Goal: Navigation & Orientation: Find specific page/section

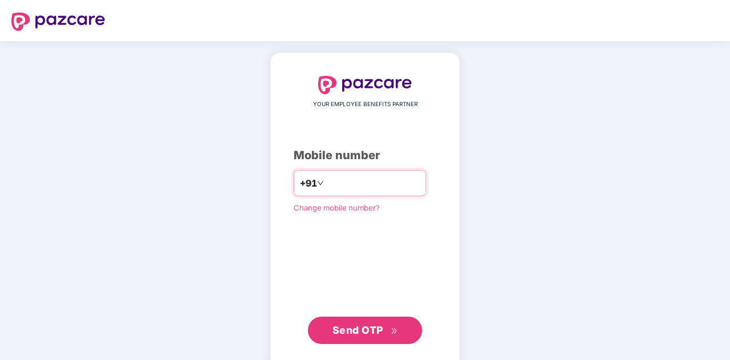
click at [354, 182] on input "number" at bounding box center [373, 183] width 94 height 18
type input "**********"
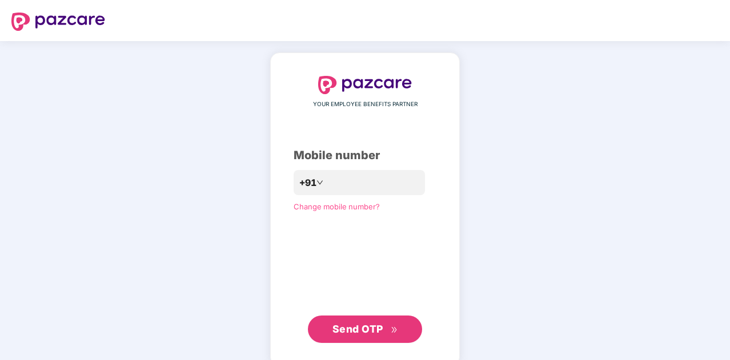
click at [367, 326] on span "Send OTP" at bounding box center [357, 329] width 51 height 12
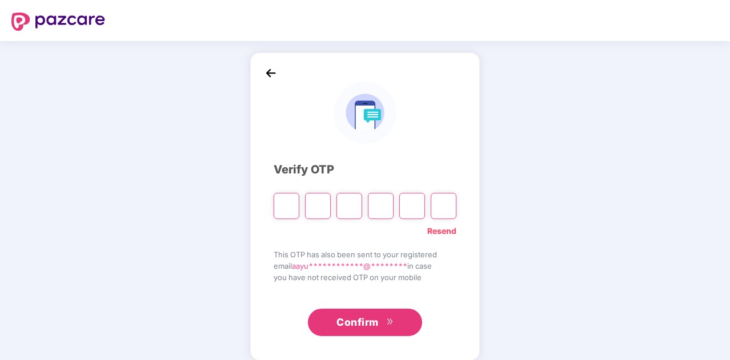
type input "*"
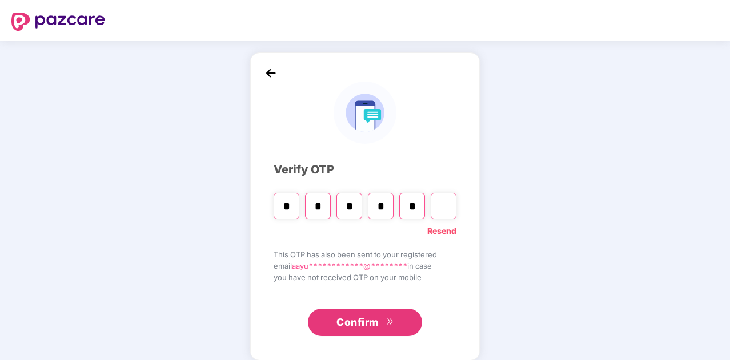
type input "*"
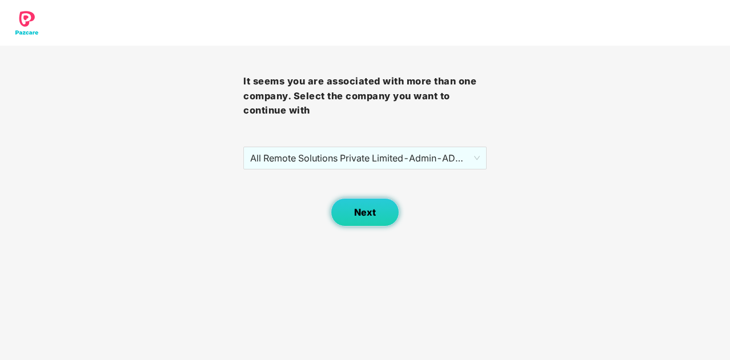
click at [379, 219] on button "Next" at bounding box center [365, 212] width 69 height 29
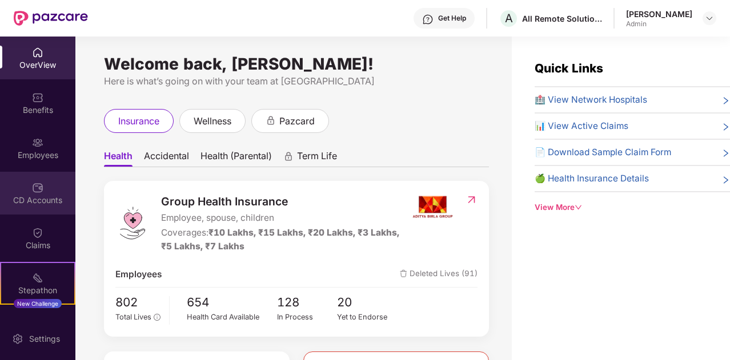
click at [32, 192] on img at bounding box center [37, 187] width 11 height 11
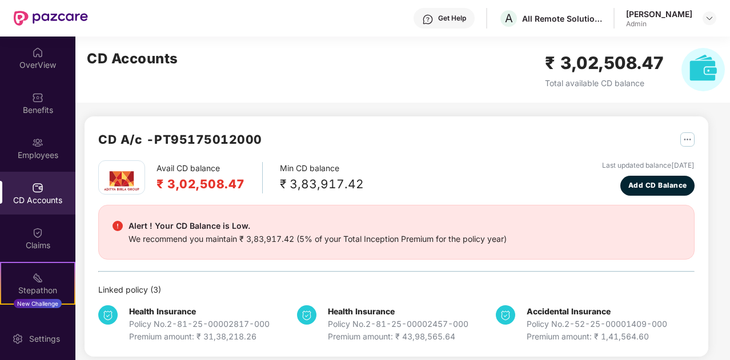
click at [701, 19] on div "Aayushee Gayasen Admin" at bounding box center [671, 19] width 90 height 20
click at [710, 18] on img at bounding box center [709, 18] width 9 height 9
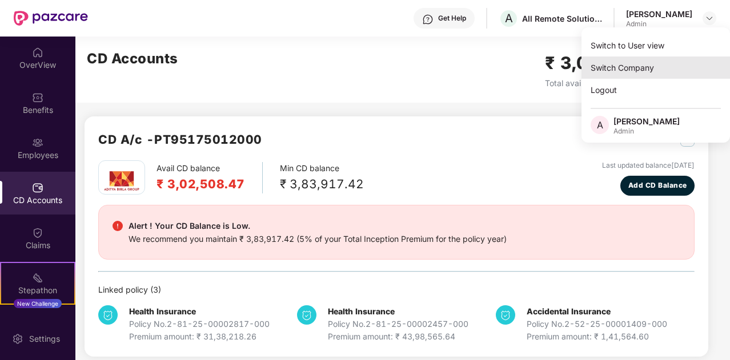
click at [648, 65] on div "Switch Company" at bounding box center [655, 68] width 149 height 22
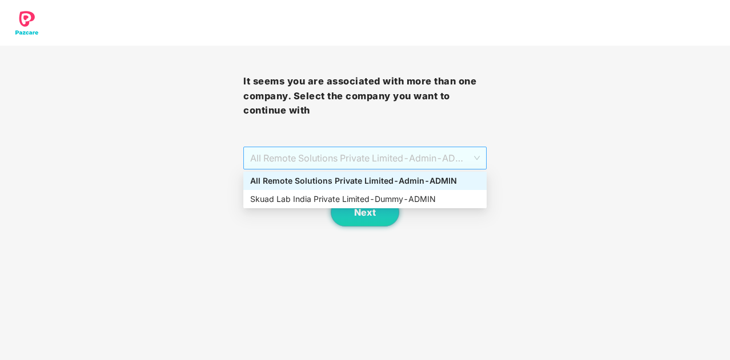
click at [481, 165] on div "All Remote Solutions Private Limited - Admin - ADMIN" at bounding box center [364, 158] width 243 height 23
click at [447, 204] on div "Skuad Lab India Private Limited - Dummy - ADMIN" at bounding box center [365, 199] width 230 height 13
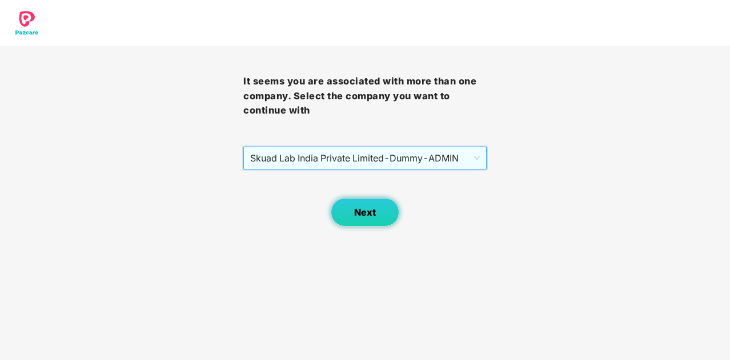
click at [384, 207] on button "Next" at bounding box center [365, 212] width 69 height 29
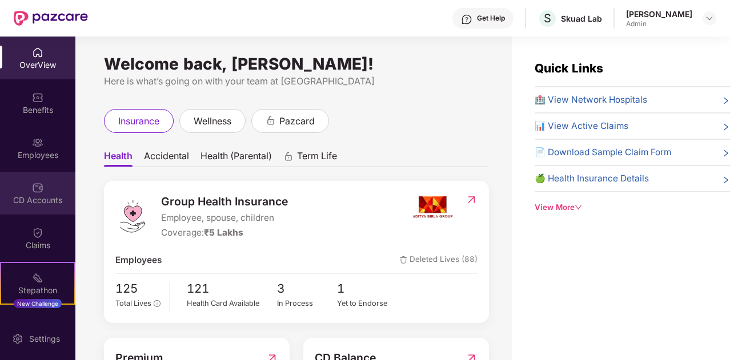
click at [36, 202] on div "CD Accounts" at bounding box center [37, 200] width 75 height 11
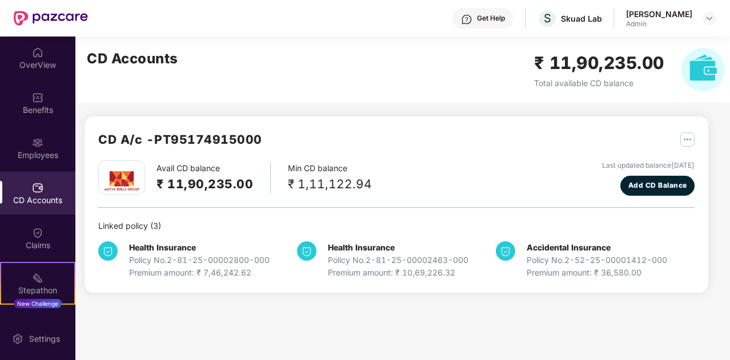
click at [374, 51] on div "CD Accounts ₹ 11,90,235.00 Total available CD balance" at bounding box center [405, 70] width 661 height 66
